Goal: Find contact information: Find contact information

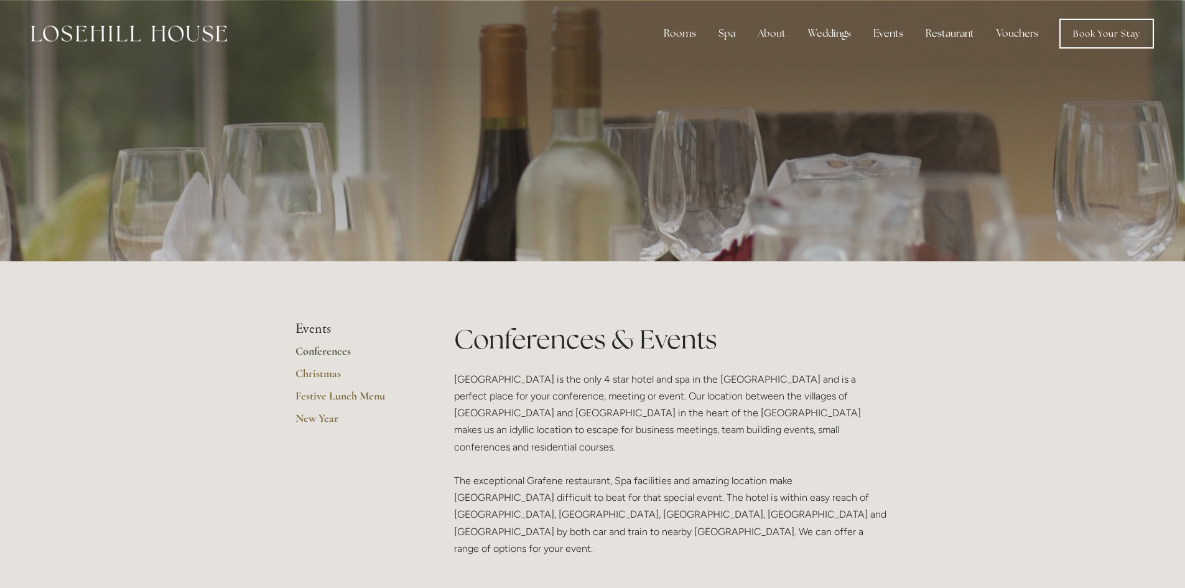
click at [330, 350] on link "Conferences" at bounding box center [355, 355] width 119 height 22
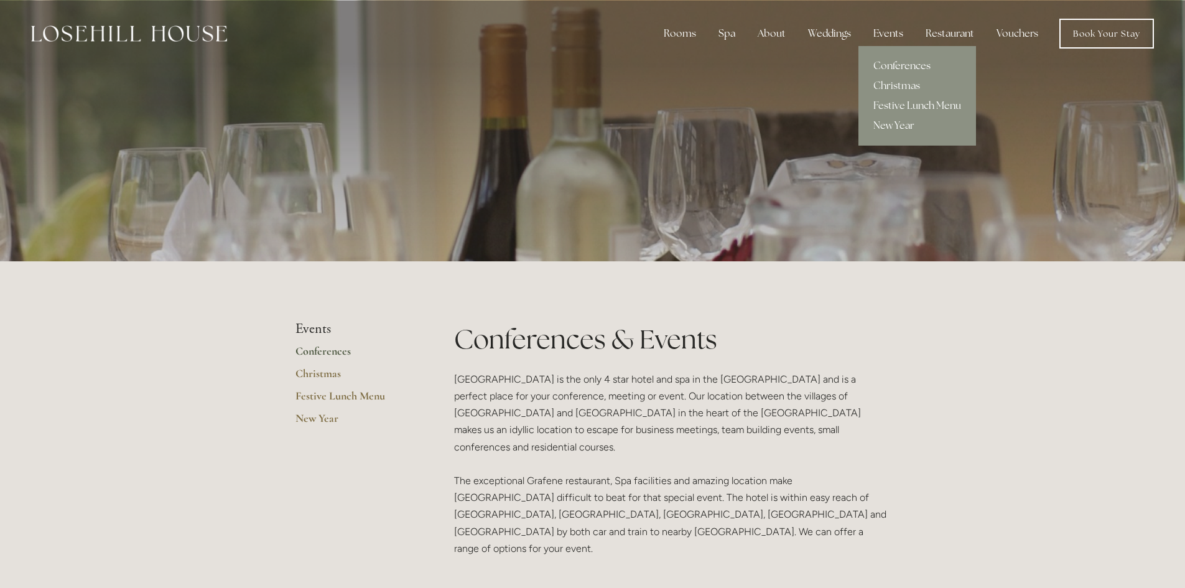
click at [908, 65] on link "Conferences" at bounding box center [918, 66] width 118 height 20
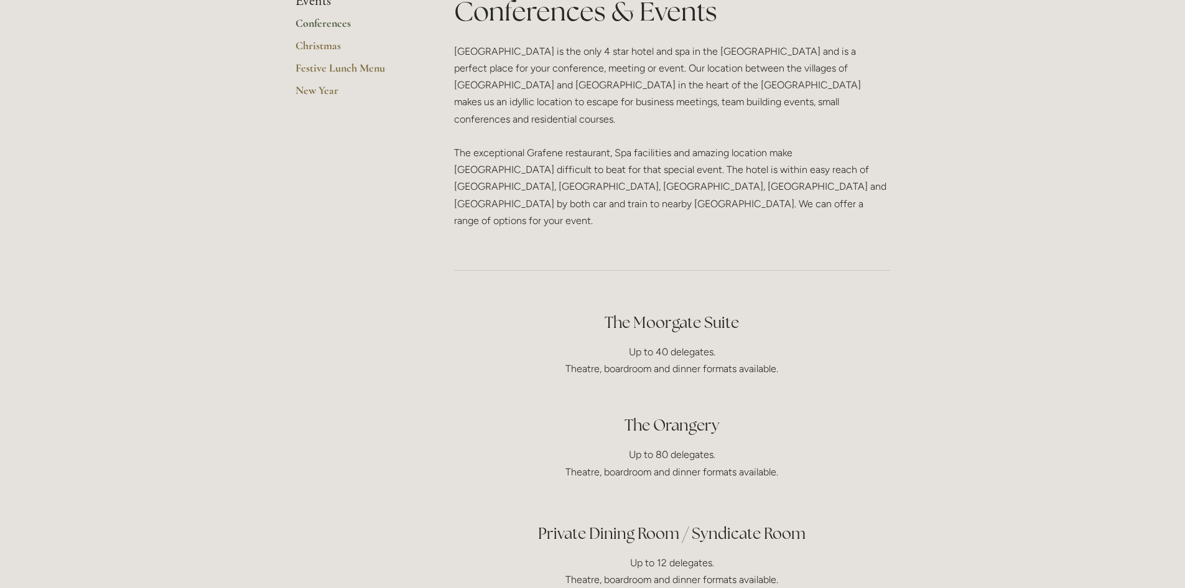
scroll to position [436, 0]
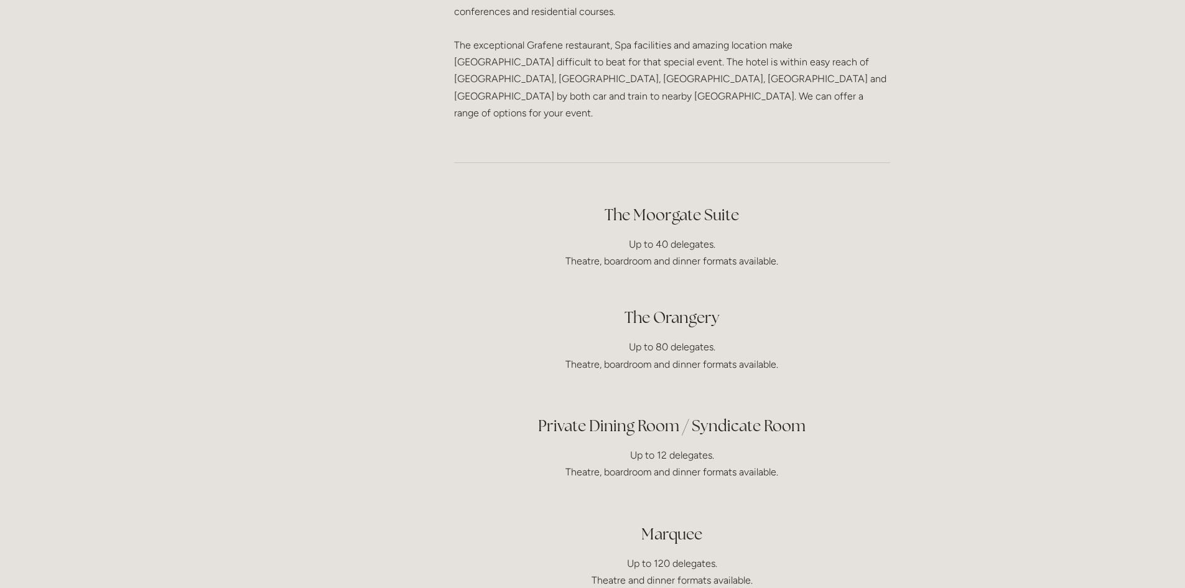
drag, startPoint x: 693, startPoint y: 404, endPoint x: 695, endPoint y: 398, distance: 7.1
click at [693, 404] on div "The Moorgate Suite Up to 40 delegates. Theatre, boardroom and dinner formats av…" at bounding box center [672, 396] width 436 height 384
click at [701, 415] on h2 "Private Dining Room / Syndicate Room" at bounding box center [672, 426] width 436 height 22
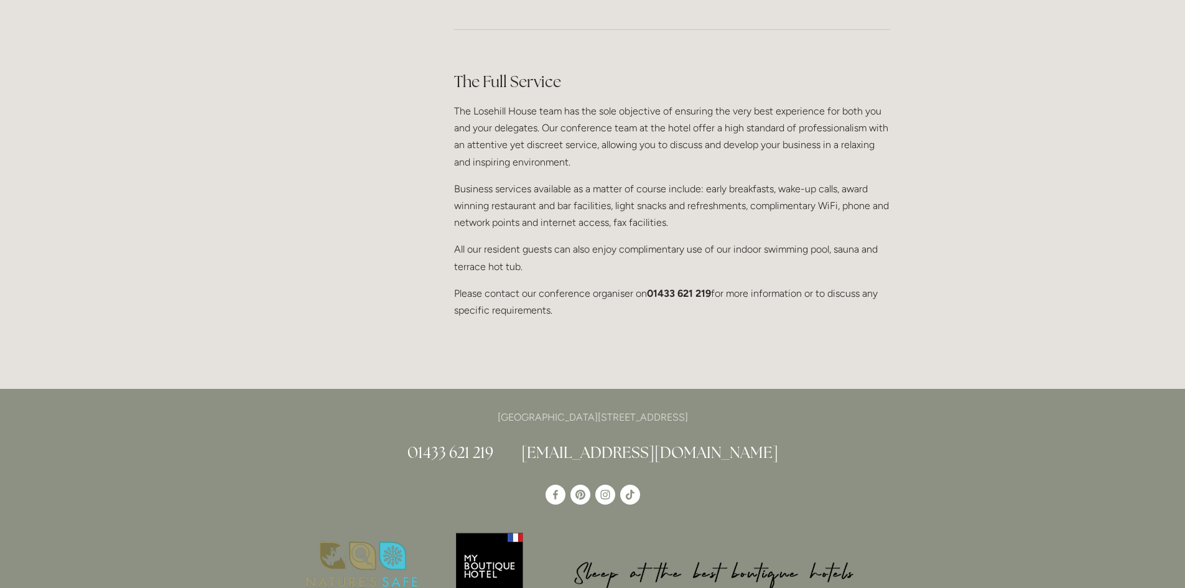
scroll to position [1058, 0]
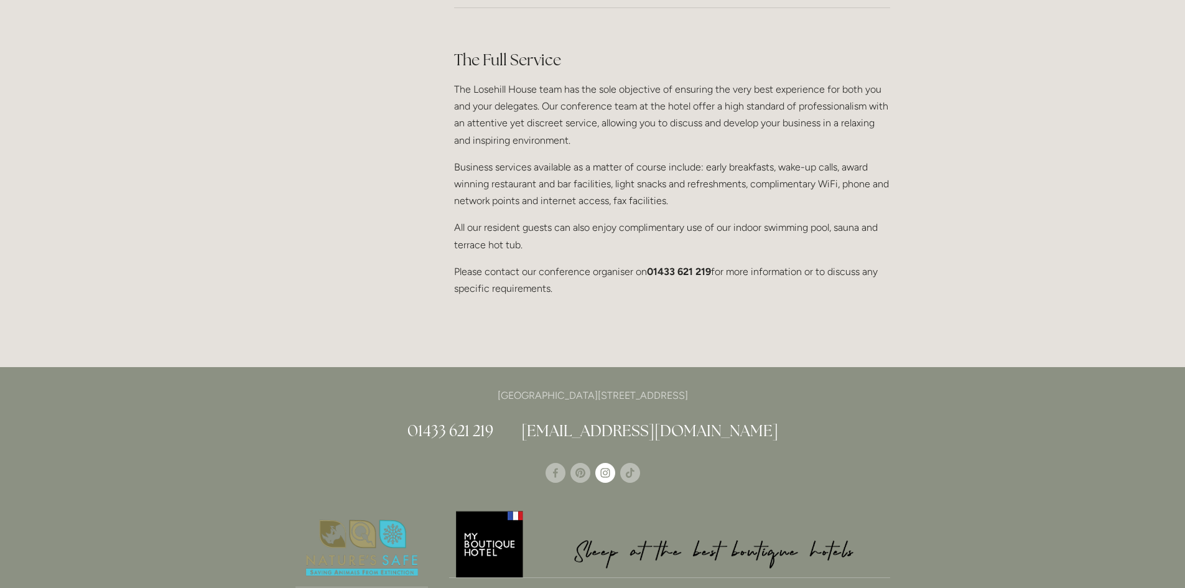
click at [604, 463] on use "Instagram" at bounding box center [605, 473] width 20 height 20
drag, startPoint x: 743, startPoint y: 356, endPoint x: 423, endPoint y: 356, distance: 319.8
click at [423, 387] on p "[GEOGRAPHIC_DATA][STREET_ADDRESS]" at bounding box center [593, 395] width 595 height 17
copy p "[GEOGRAPHIC_DATA][STREET_ADDRESS]"
